Goal: Transaction & Acquisition: Purchase product/service

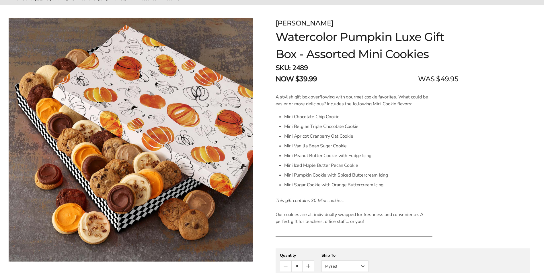
scroll to position [71, 0]
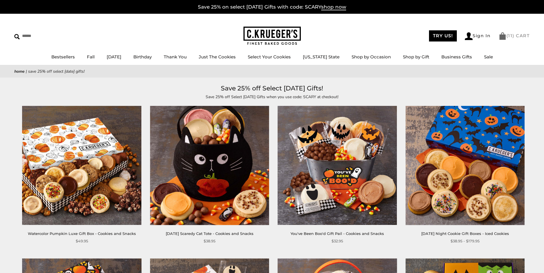
click at [513, 38] on link "( 11 ) CART" at bounding box center [513, 35] width 31 height 5
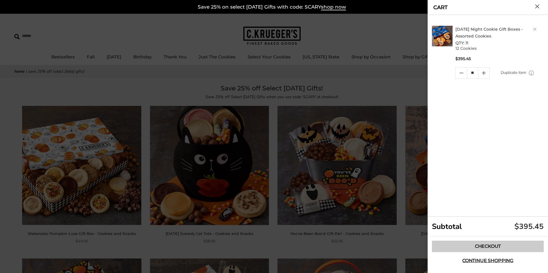
click at [471, 245] on link "Checkout" at bounding box center [488, 246] width 112 height 11
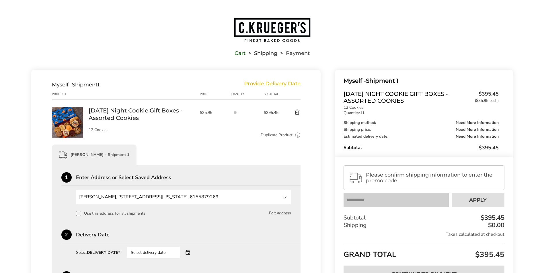
click at [159, 254] on div "Select delivery date" at bounding box center [153, 252] width 53 height 11
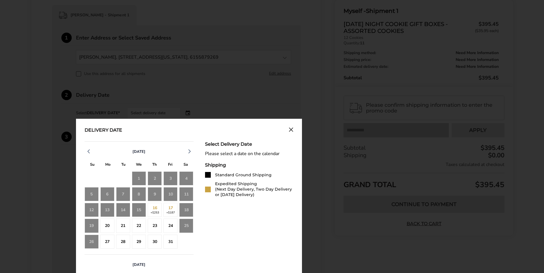
scroll to position [141, 0]
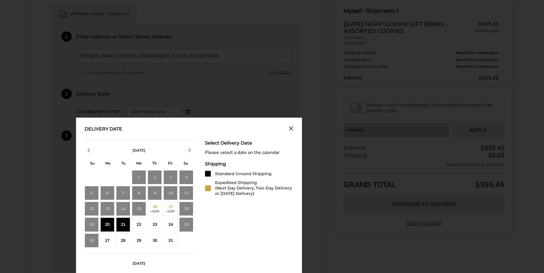
click at [119, 226] on div "21" at bounding box center [123, 225] width 14 height 14
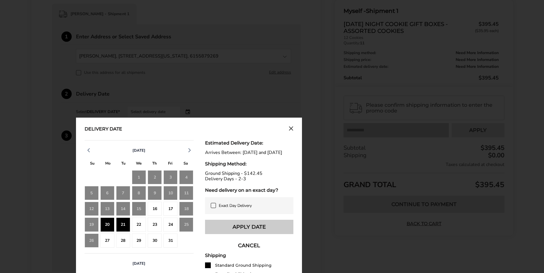
click at [227, 230] on button "Apply Date" at bounding box center [249, 227] width 88 height 14
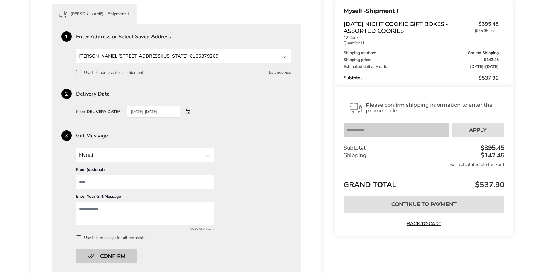
click at [110, 261] on button "Confirm" at bounding box center [106, 256] width 61 height 14
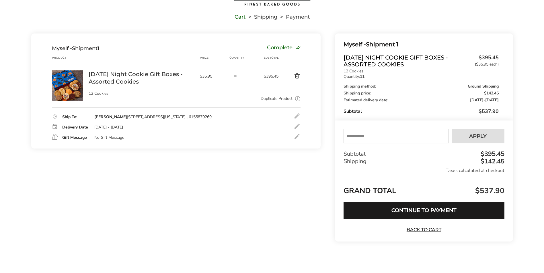
click at [367, 139] on input "text" at bounding box center [395, 136] width 105 height 14
type input "*****"
click at [483, 138] on span "Apply" at bounding box center [477, 136] width 17 height 5
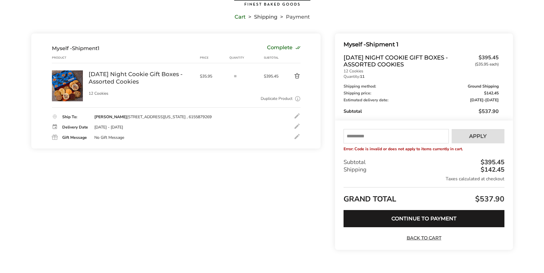
click at [396, 133] on input "text" at bounding box center [395, 136] width 105 height 14
type input "*****"
click at [467, 135] on button "Apply" at bounding box center [477, 136] width 53 height 14
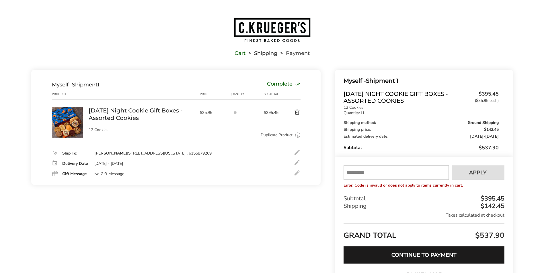
click at [264, 29] on img "Go to home page" at bounding box center [271, 29] width 77 height 25
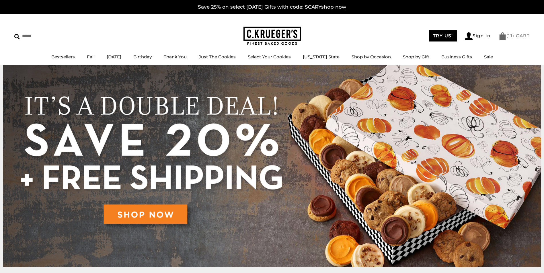
click at [516, 35] on link "( 11 ) CART" at bounding box center [513, 35] width 31 height 5
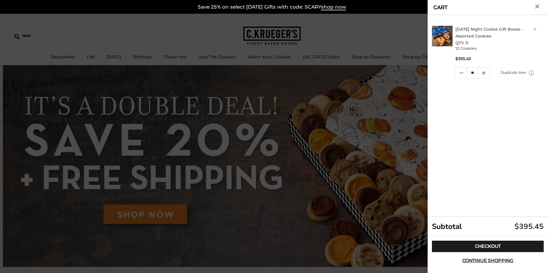
click at [534, 29] on link "Delete product" at bounding box center [534, 29] width 3 height 3
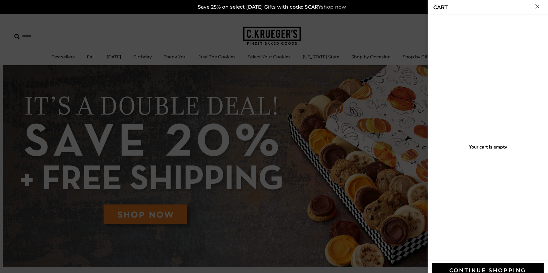
click at [337, 10] on span "shop now" at bounding box center [333, 7] width 25 height 6
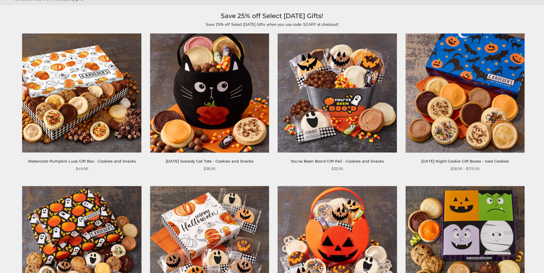
scroll to position [76, 0]
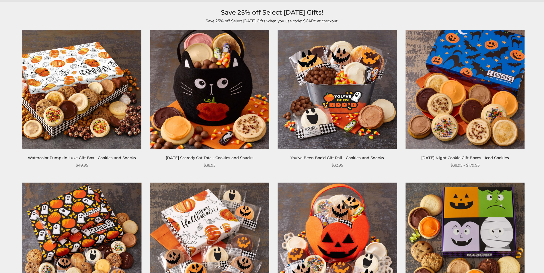
click at [477, 81] on img at bounding box center [464, 89] width 119 height 119
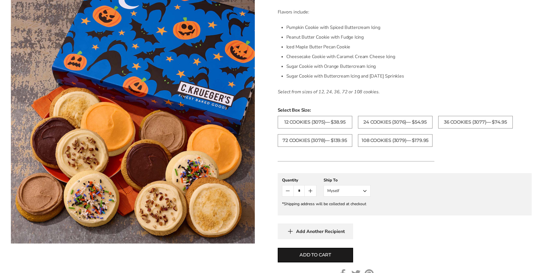
scroll to position [202, 0]
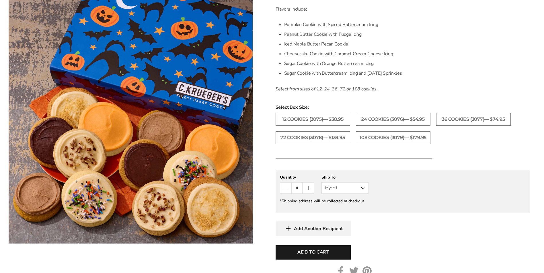
click at [309, 191] on icon "Count plus" at bounding box center [308, 188] width 7 height 7
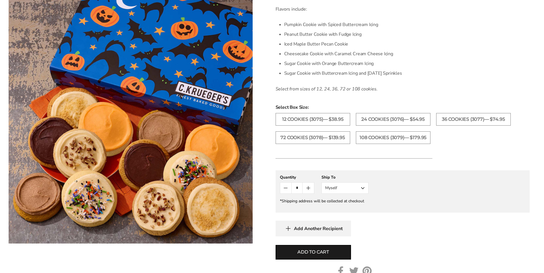
click at [309, 191] on icon "Count plus" at bounding box center [308, 188] width 7 height 7
click at [308, 250] on span "Add to cart" at bounding box center [313, 252] width 32 height 7
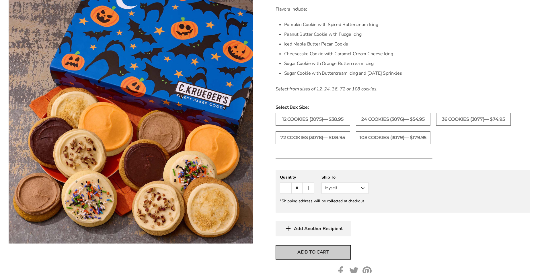
type input "*"
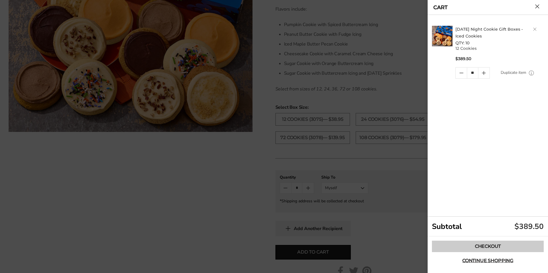
click at [486, 246] on link "Checkout" at bounding box center [488, 246] width 112 height 11
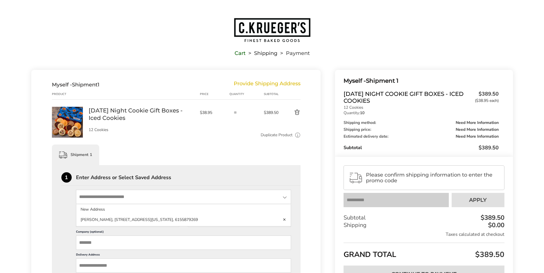
click at [168, 198] on input "State" at bounding box center [183, 197] width 215 height 14
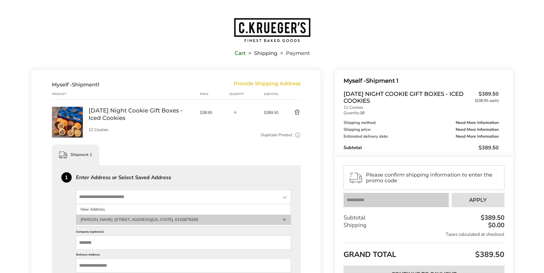
click at [152, 221] on li "[PERSON_NAME], [STREET_ADDRESS][US_STATE], 6155879269" at bounding box center [183, 220] width 215 height 10
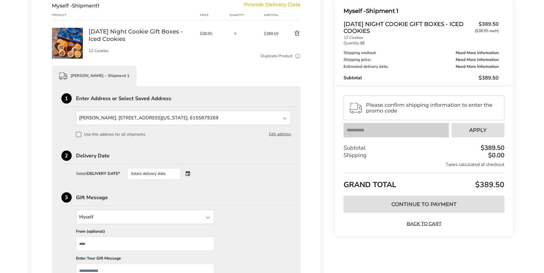
scroll to position [80, 0]
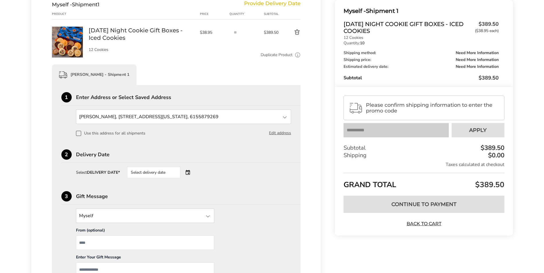
click at [156, 177] on div "Select delivery date" at bounding box center [153, 172] width 53 height 11
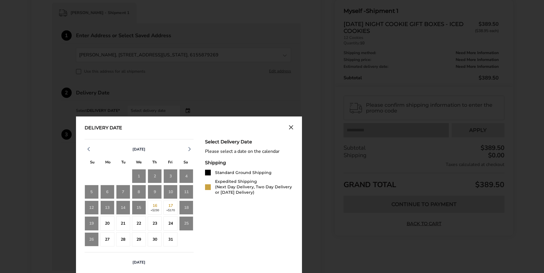
scroll to position [159, 0]
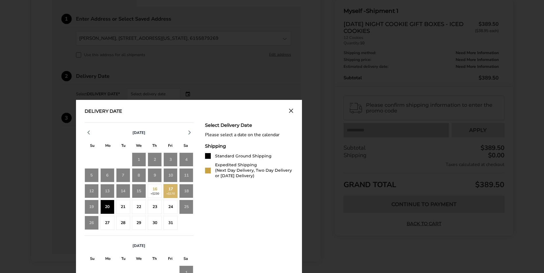
click at [109, 203] on div "20" at bounding box center [107, 207] width 14 height 14
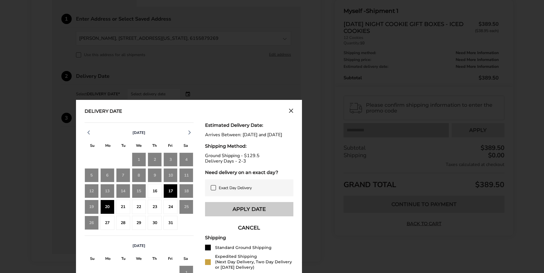
click at [259, 213] on button "Apply Date" at bounding box center [249, 209] width 88 height 14
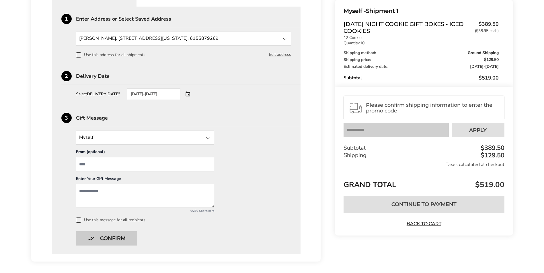
click at [124, 238] on button "Confirm" at bounding box center [106, 239] width 61 height 14
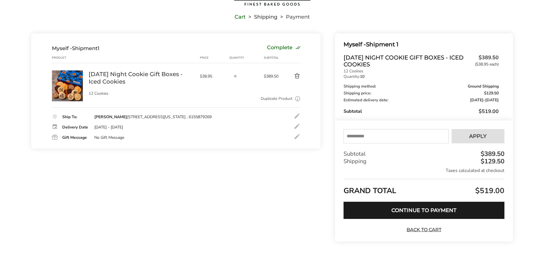
click at [370, 132] on input "text" at bounding box center [395, 136] width 105 height 14
drag, startPoint x: 370, startPoint y: 132, endPoint x: 458, endPoint y: 132, distance: 87.7
click at [458, 132] on div "Your coupon has been successfully applied ***** Apply" at bounding box center [423, 136] width 160 height 14
type input "*****"
click at [469, 134] on span "Apply" at bounding box center [477, 136] width 17 height 5
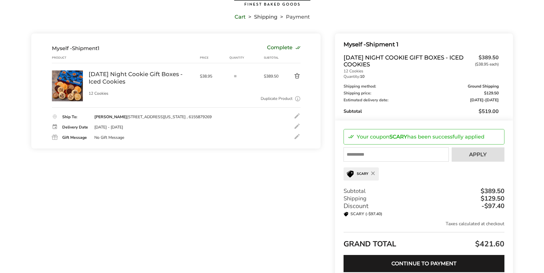
scroll to position [0, 0]
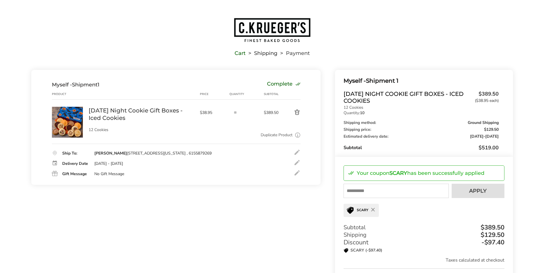
click at [264, 34] on img "Go to home page" at bounding box center [271, 29] width 77 height 25
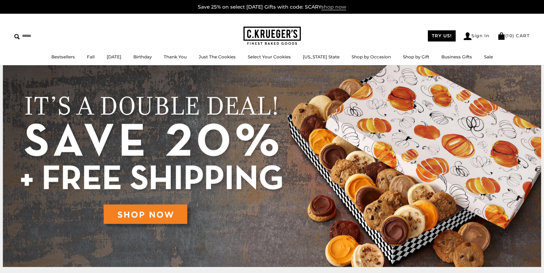
click at [331, 9] on span "shop now" at bounding box center [333, 7] width 25 height 6
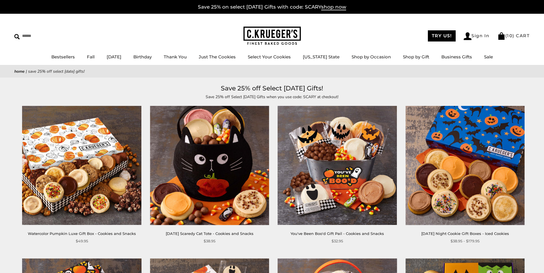
click at [347, 170] on img at bounding box center [336, 165] width 119 height 119
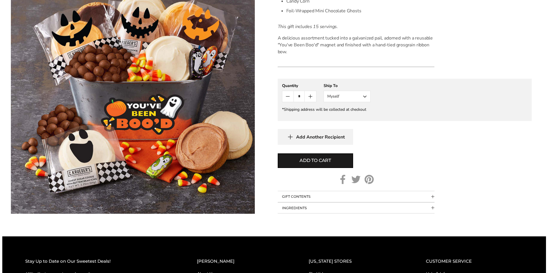
scroll to position [244, 0]
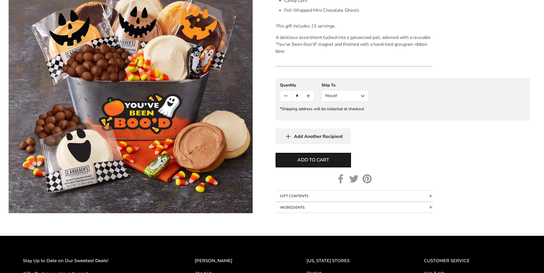
click at [310, 96] on icon "Count plus" at bounding box center [308, 96] width 7 height 7
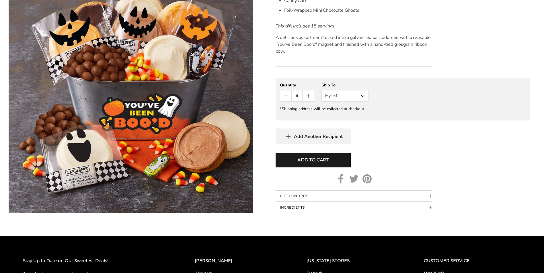
click at [310, 96] on icon "Count plus" at bounding box center [308, 96] width 7 height 7
click at [301, 158] on span "Add to cart" at bounding box center [313, 160] width 32 height 7
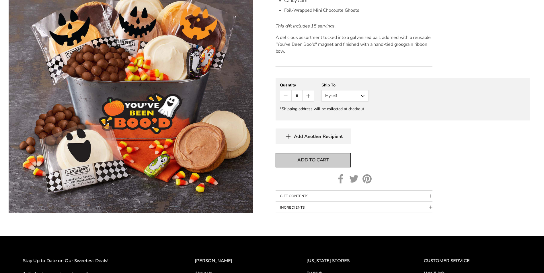
type input "*"
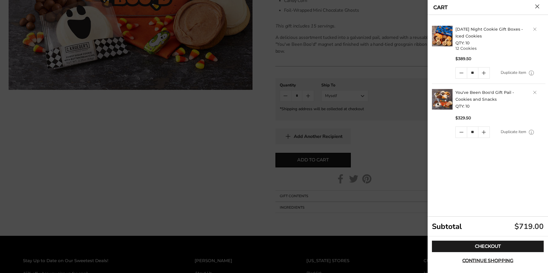
click at [535, 93] on link "Delete product" at bounding box center [534, 92] width 3 height 3
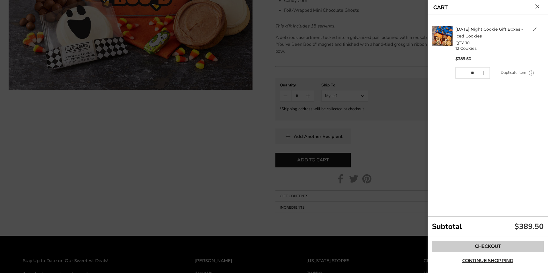
click at [476, 241] on link "Checkout" at bounding box center [488, 246] width 112 height 11
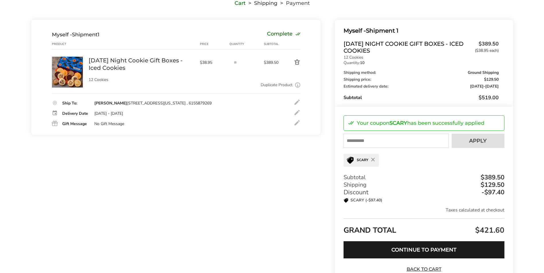
scroll to position [64, 0]
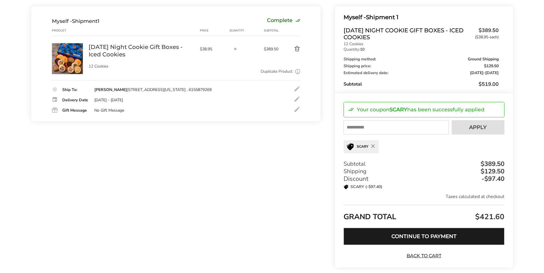
click at [427, 242] on button "Continue to Payment" at bounding box center [423, 236] width 160 height 17
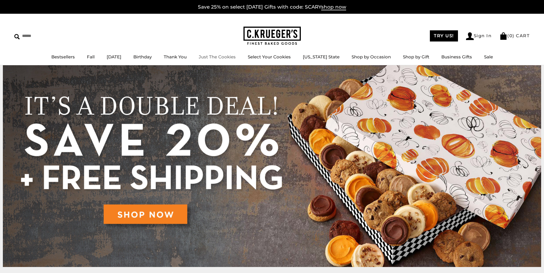
click at [261, 39] on img at bounding box center [271, 36] width 57 height 19
click at [63, 55] on link "Bestsellers" at bounding box center [62, 56] width 23 height 5
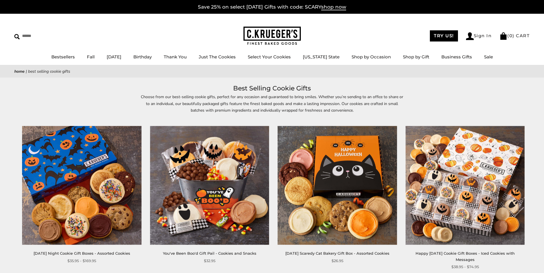
click at [220, 185] on img at bounding box center [209, 185] width 119 height 119
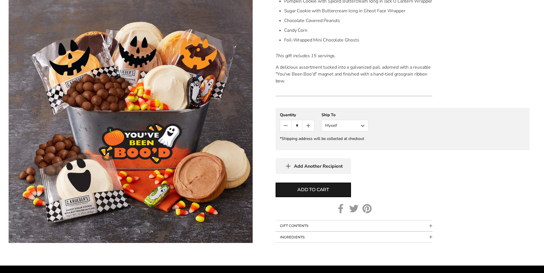
scroll to position [214, 0]
